Goal: Use online tool/utility: Utilize a website feature to perform a specific function

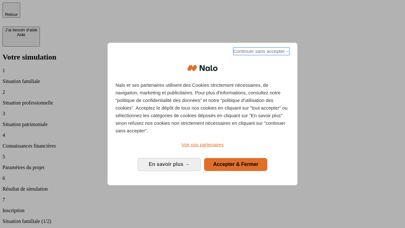
click at [261, 52] on span "Continuer sans accepter →" at bounding box center [261, 51] width 56 height 8
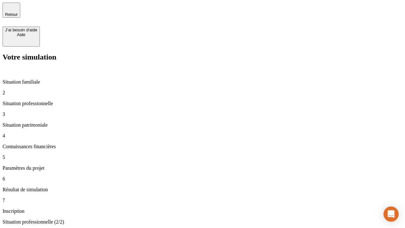
type input "70 000"
type input "1 000"
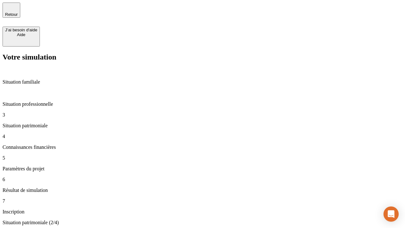
type input "800"
type input "6"
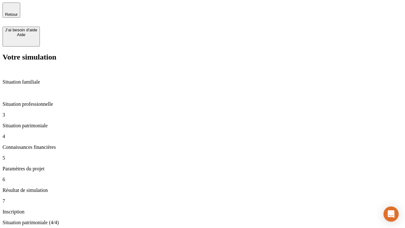
type input "400"
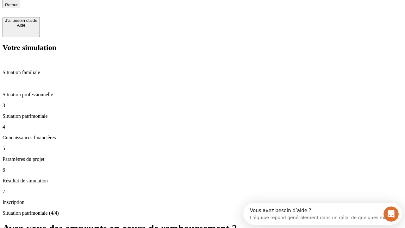
type input "3"
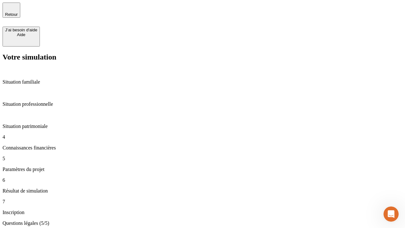
type input "35"
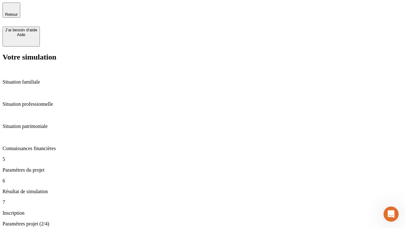
type input "500"
type input "640"
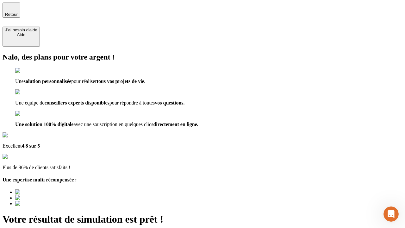
type input "[EMAIL_ADDRESS][DOMAIN_NAME]"
